Goal: Information Seeking & Learning: Learn about a topic

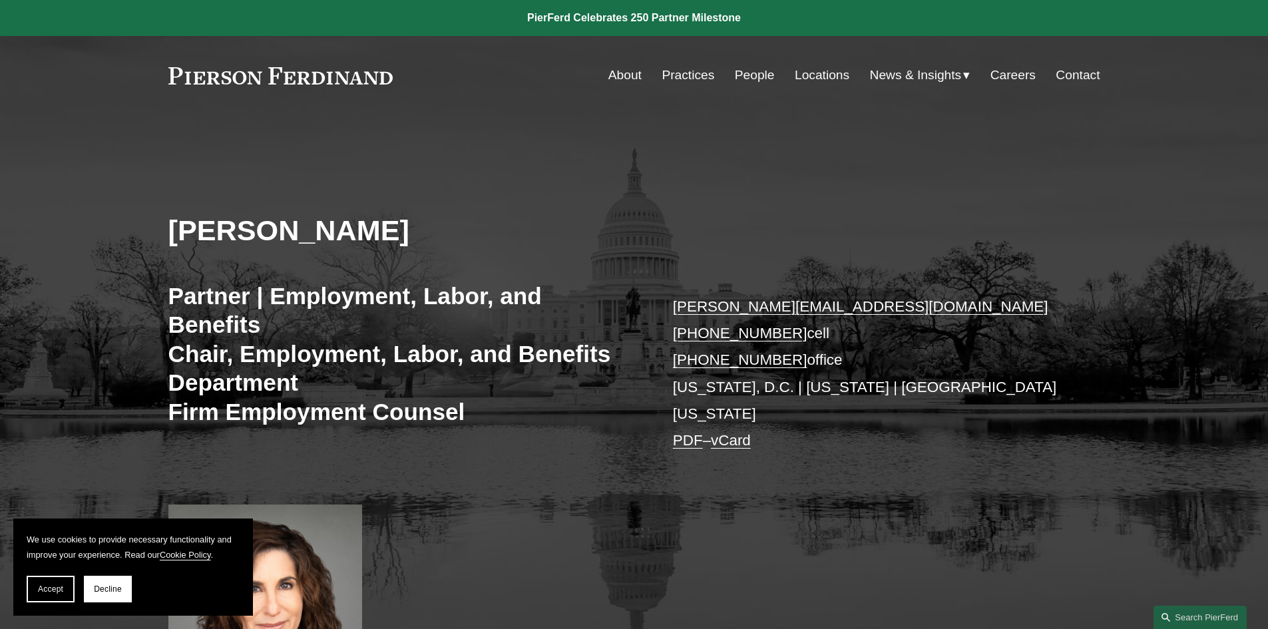
click at [608, 76] on link "About" at bounding box center [624, 75] width 33 height 25
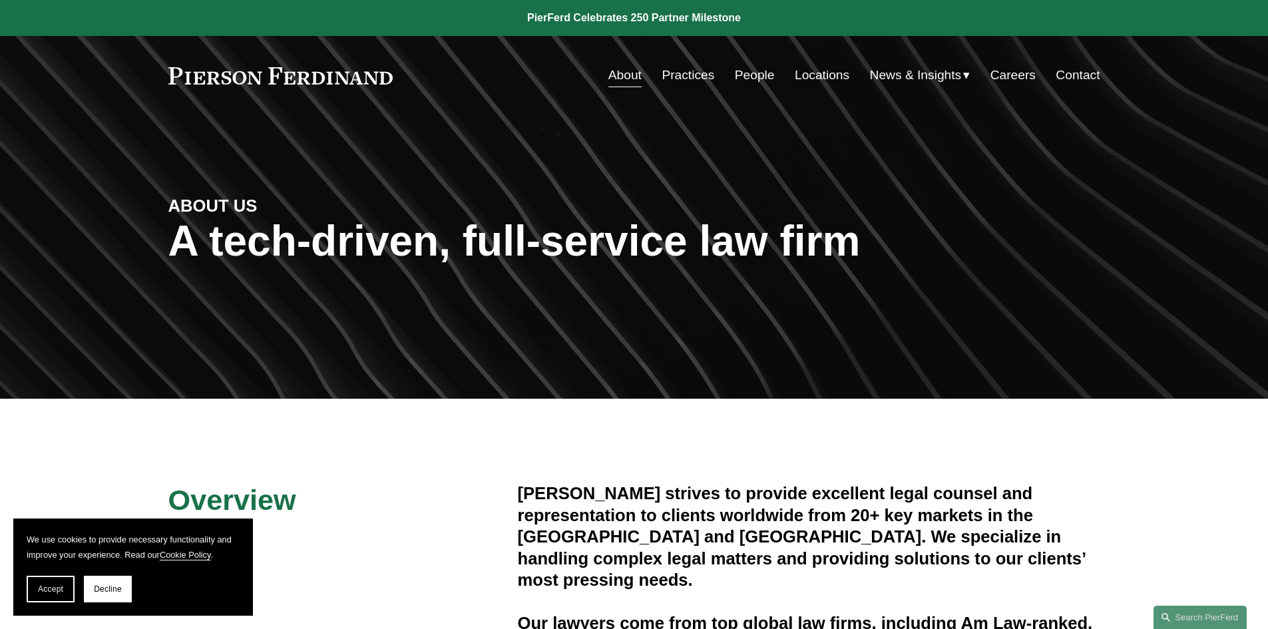
click at [762, 75] on link "People" at bounding box center [755, 75] width 40 height 25
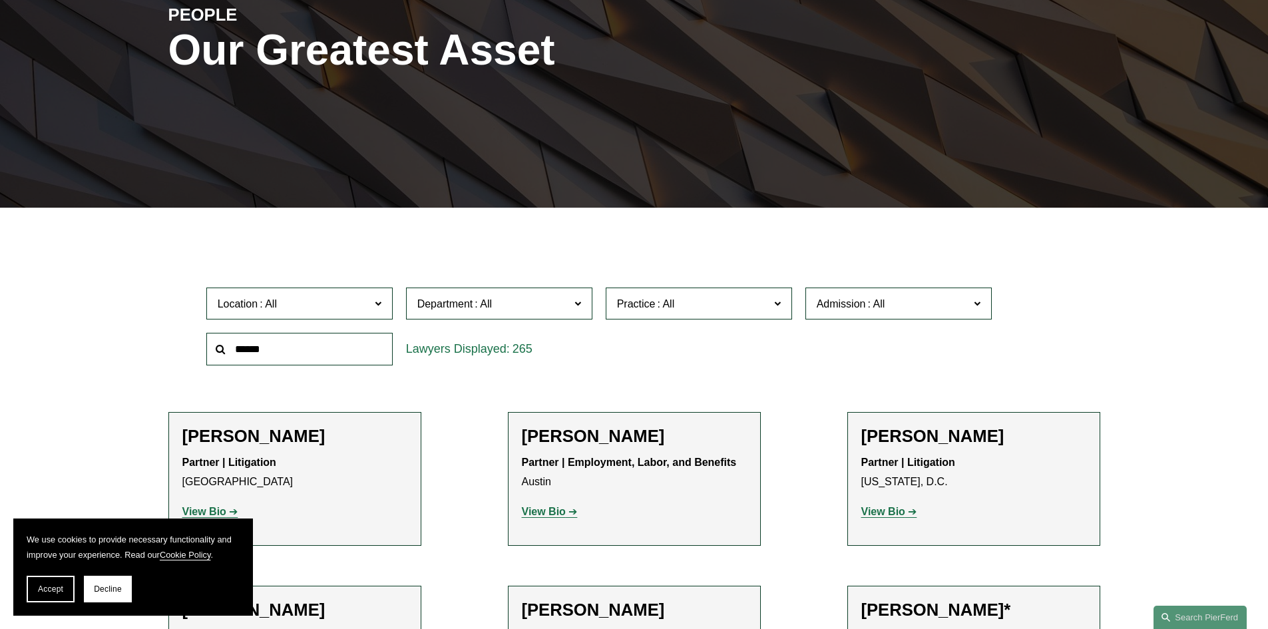
scroll to position [210, 0]
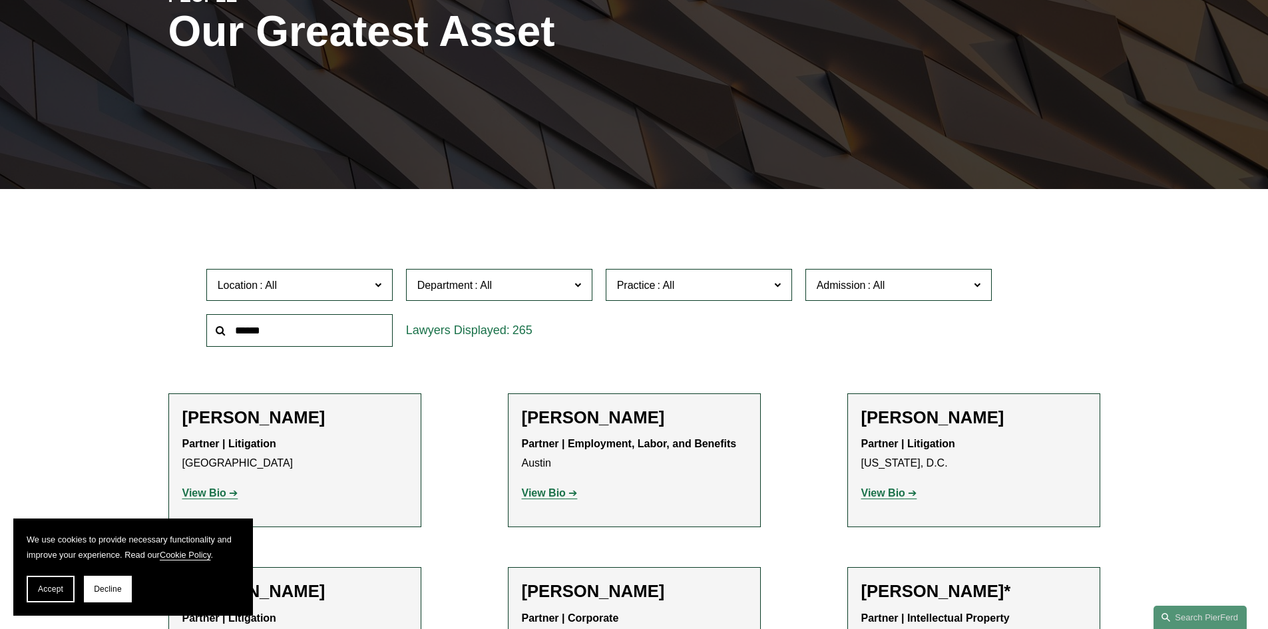
click at [256, 326] on input "text" at bounding box center [299, 330] width 186 height 33
type input "*****"
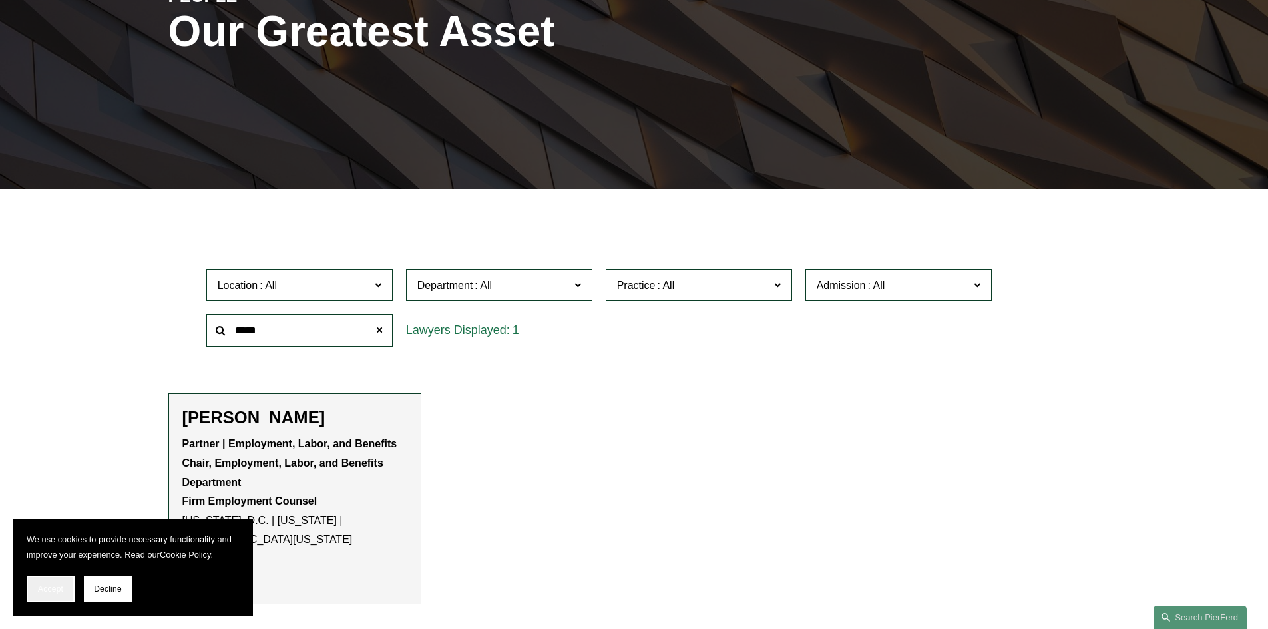
click at [43, 600] on button "Accept" at bounding box center [51, 589] width 48 height 27
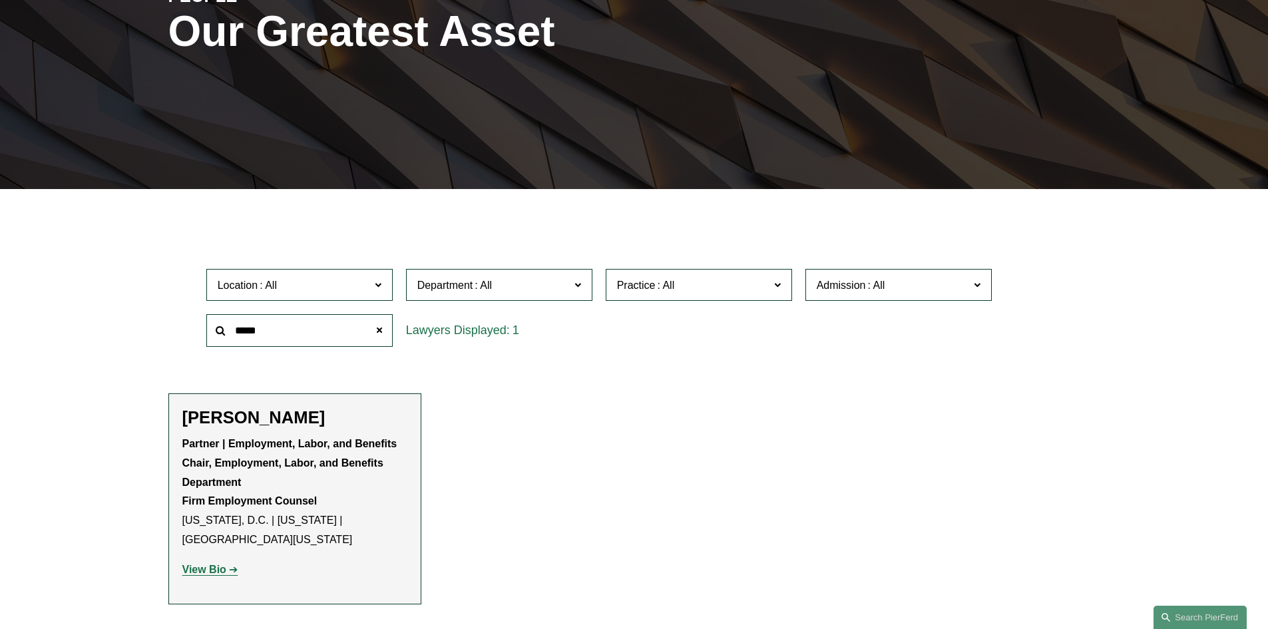
click at [201, 572] on strong "View Bio" at bounding box center [204, 569] width 44 height 11
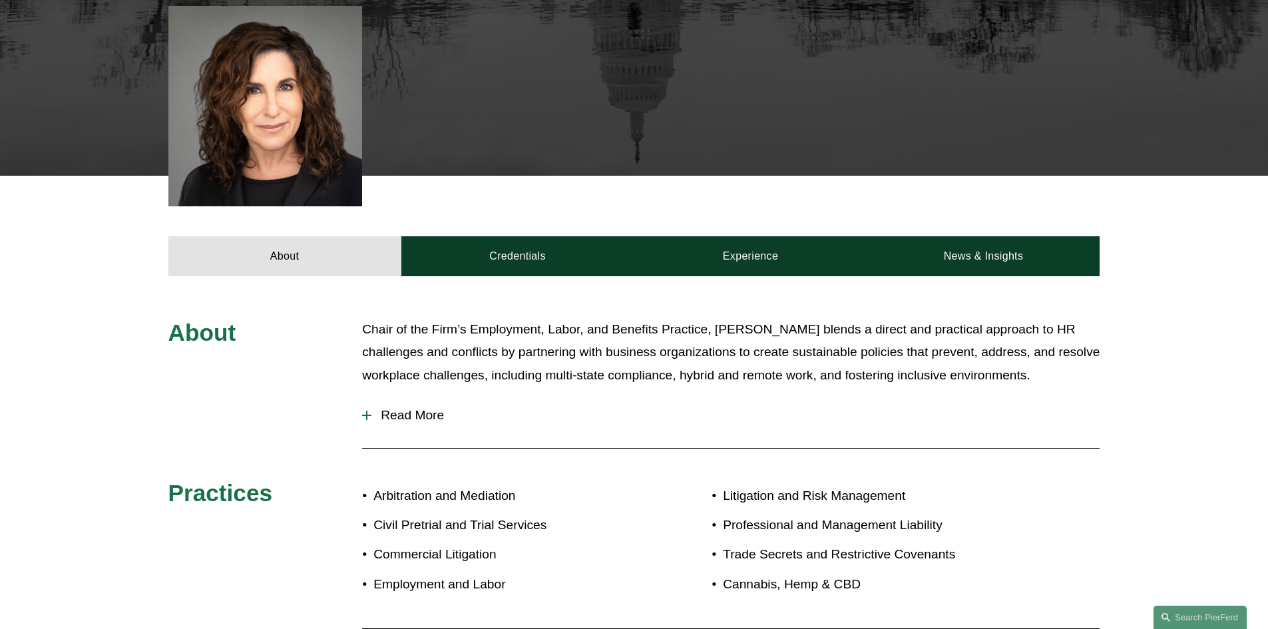
scroll to position [504, 0]
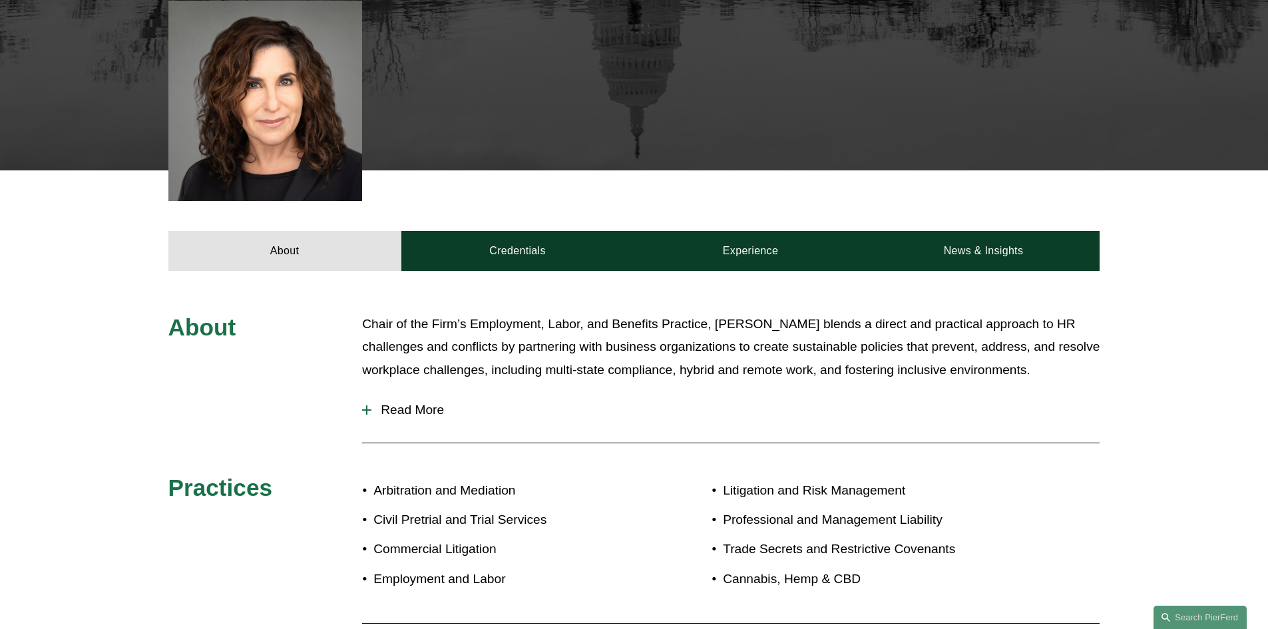
click at [369, 405] on div at bounding box center [366, 409] width 9 height 9
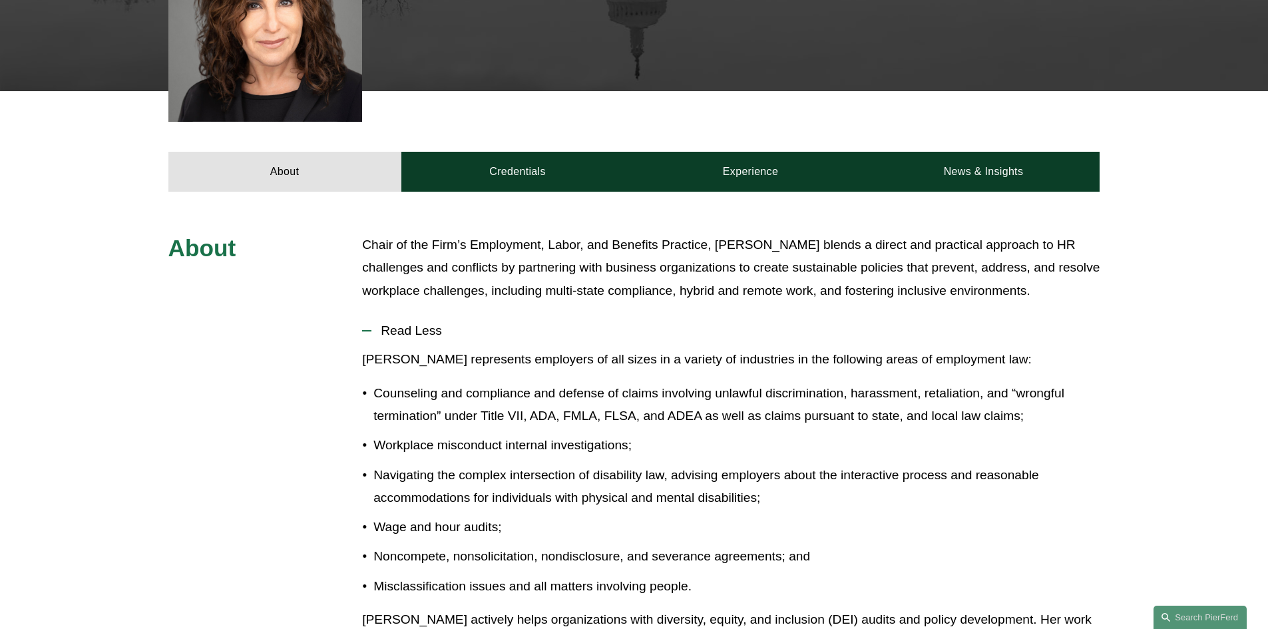
scroll to position [570, 0]
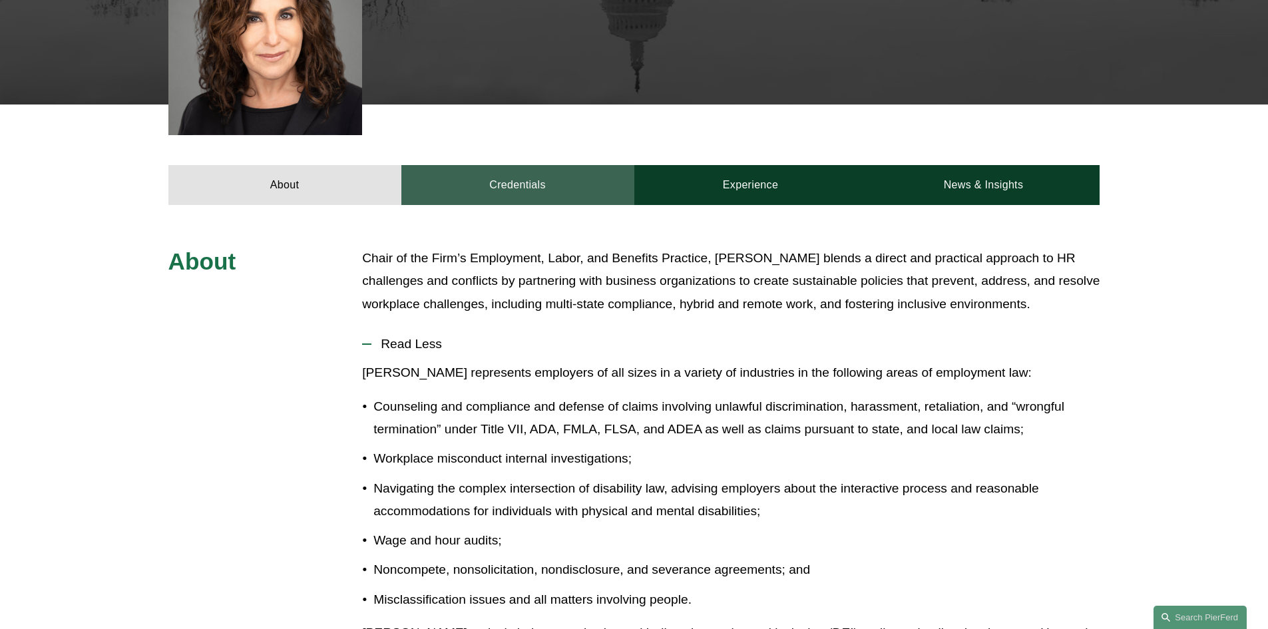
click at [527, 172] on link "Credentials" at bounding box center [517, 185] width 233 height 40
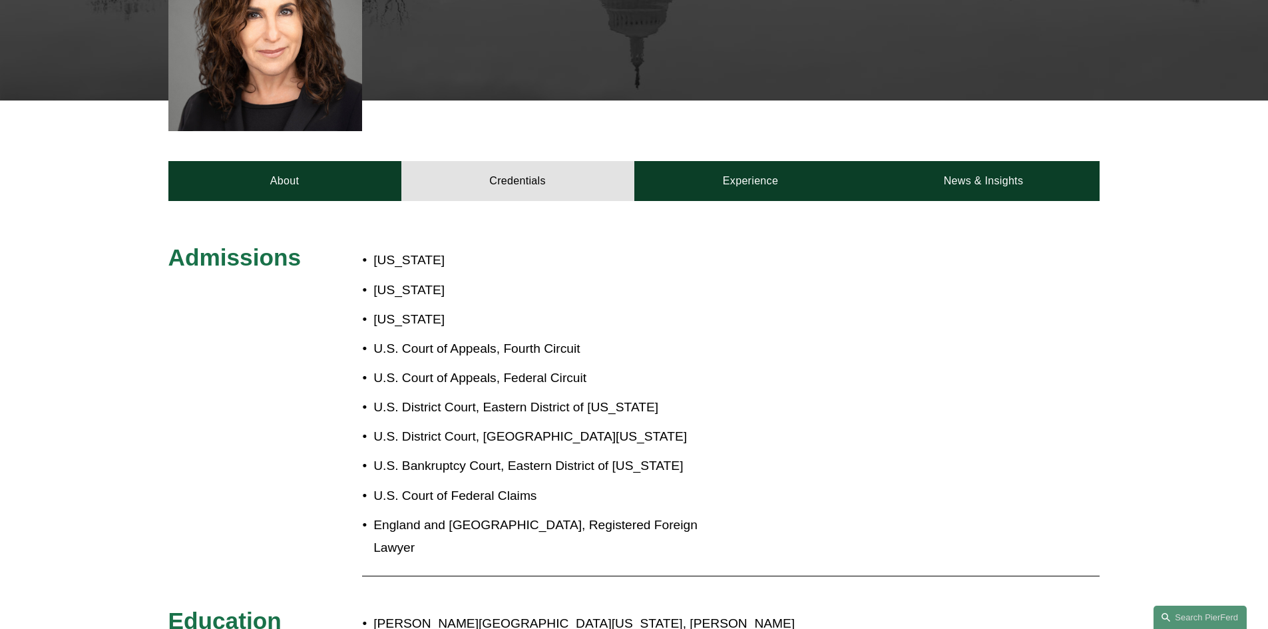
scroll to position [547, 0]
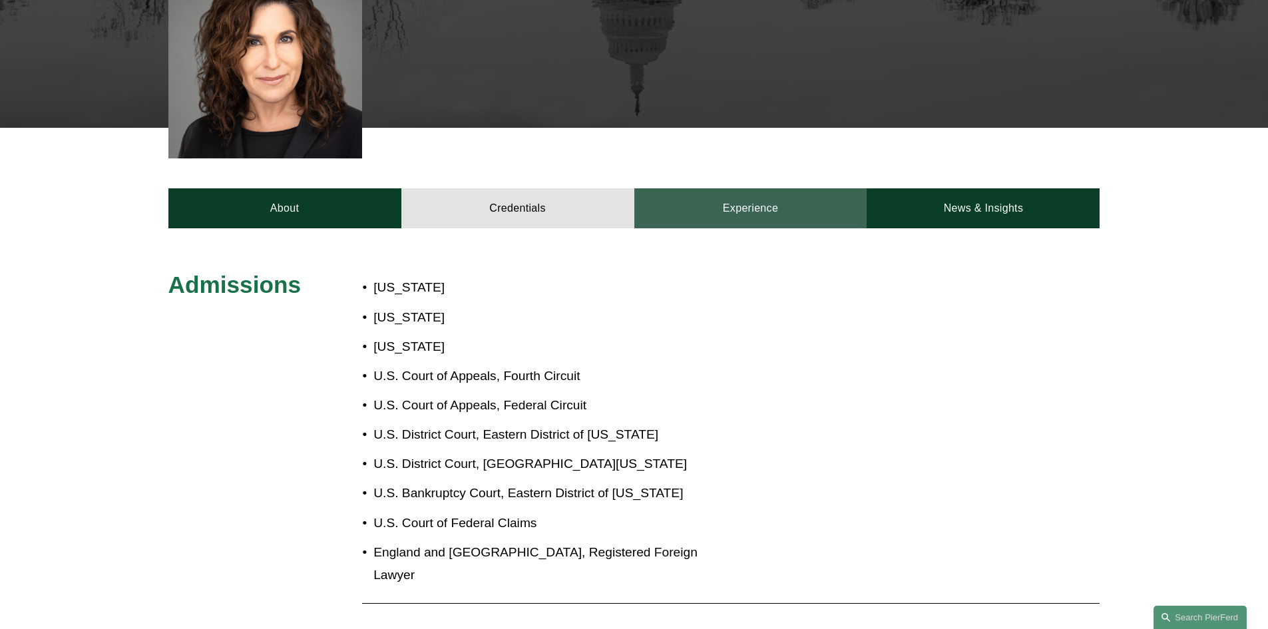
click at [711, 192] on link "Experience" at bounding box center [750, 208] width 233 height 40
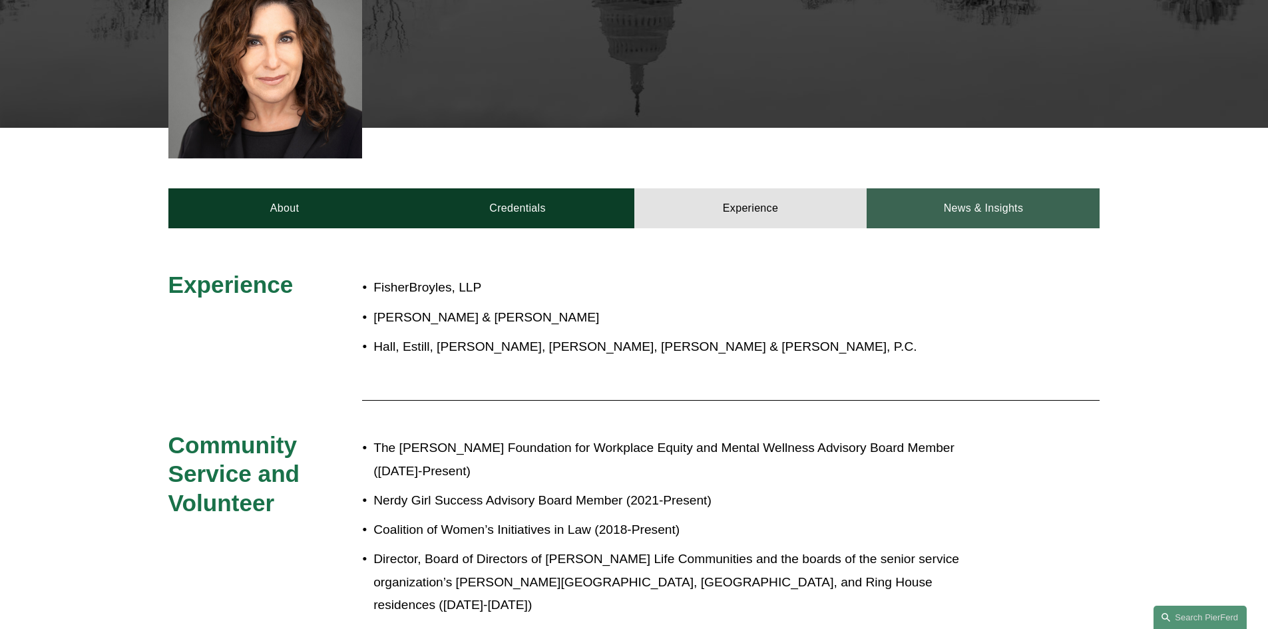
click at [961, 188] on link "News & Insights" at bounding box center [983, 208] width 233 height 40
